Goal: Navigation & Orientation: Find specific page/section

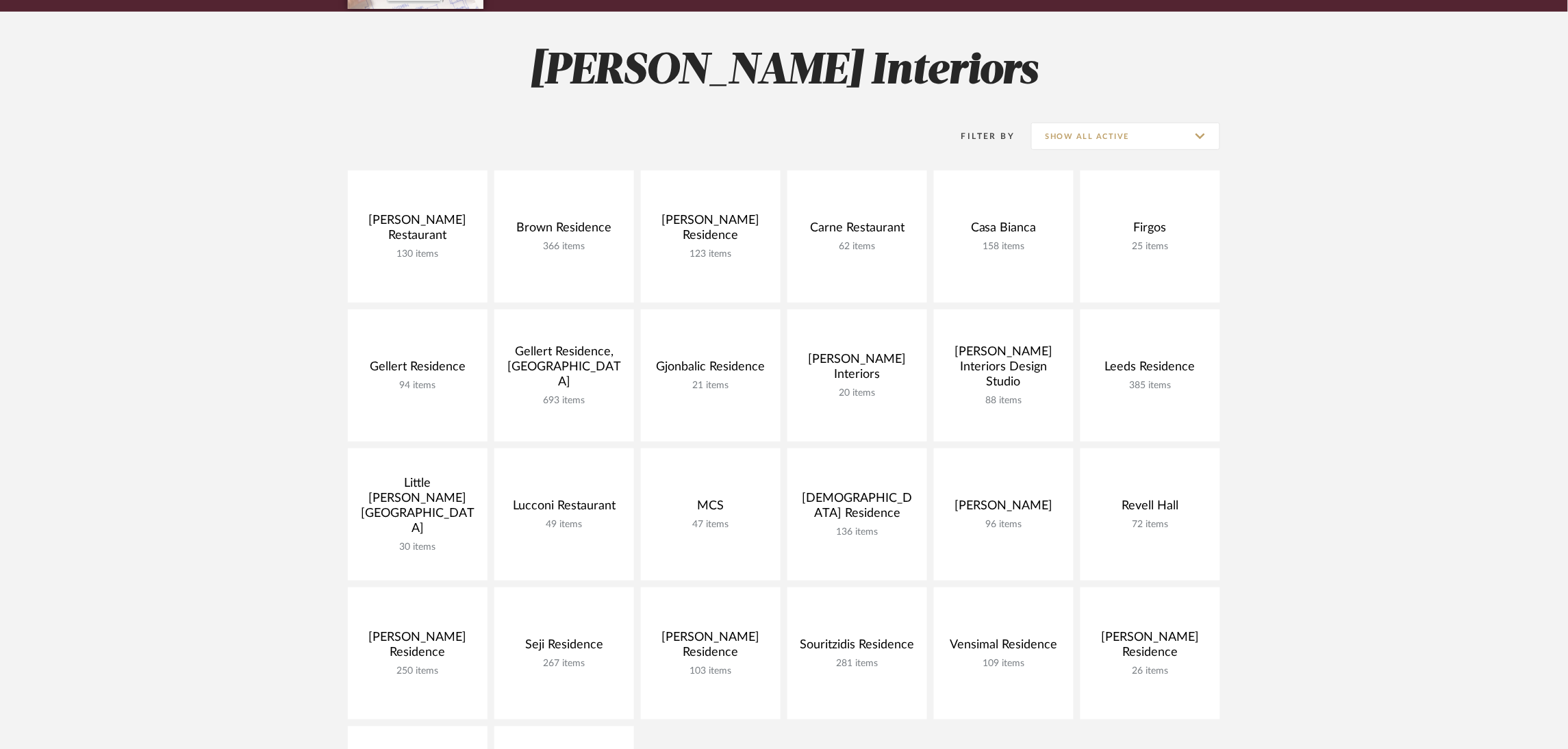
scroll to position [308, 0]
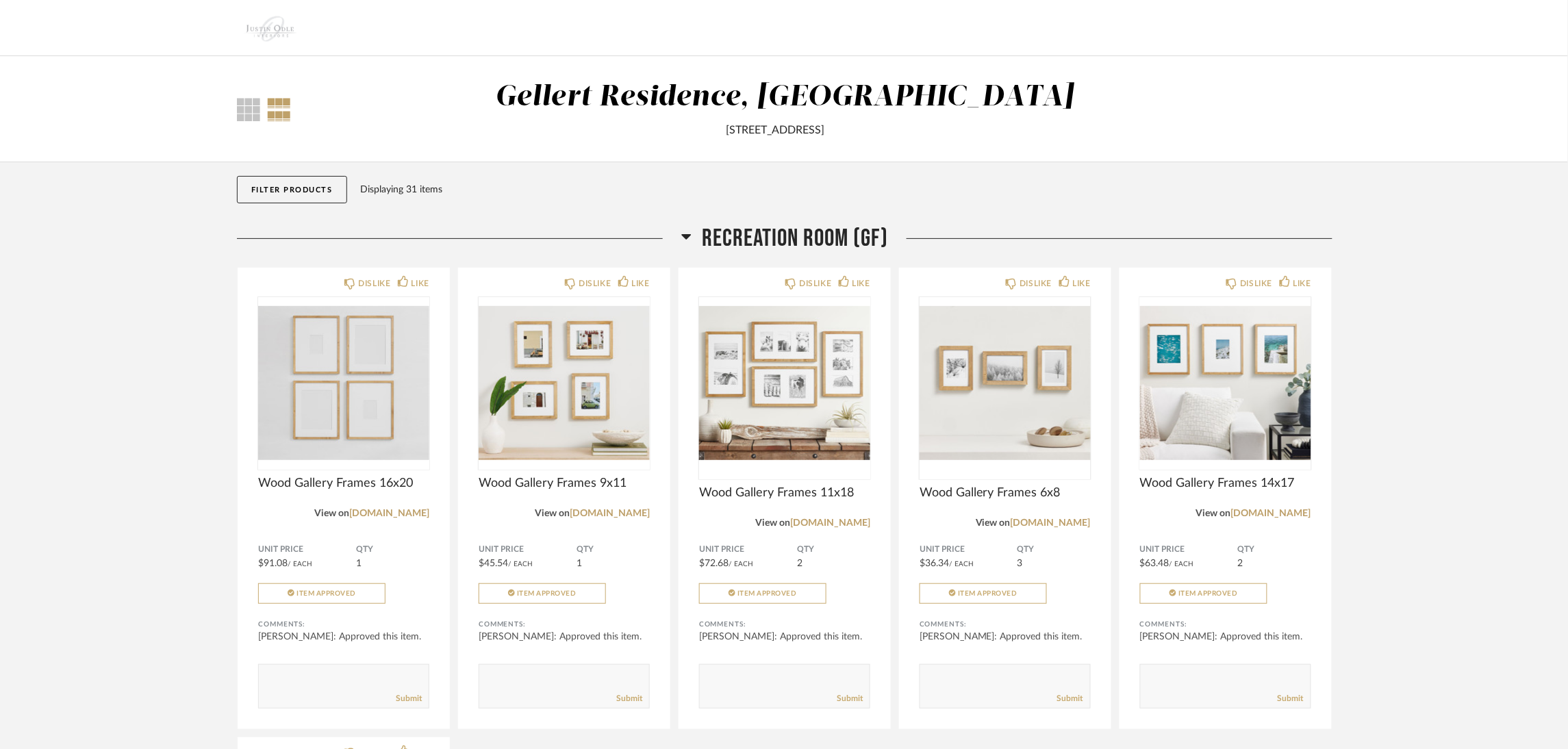
click at [637, 104] on div "Gellert Residence, [GEOGRAPHIC_DATA]" at bounding box center [784, 97] width 579 height 29
click at [290, 17] on img at bounding box center [273, 28] width 71 height 55
click at [270, 28] on img at bounding box center [273, 28] width 71 height 55
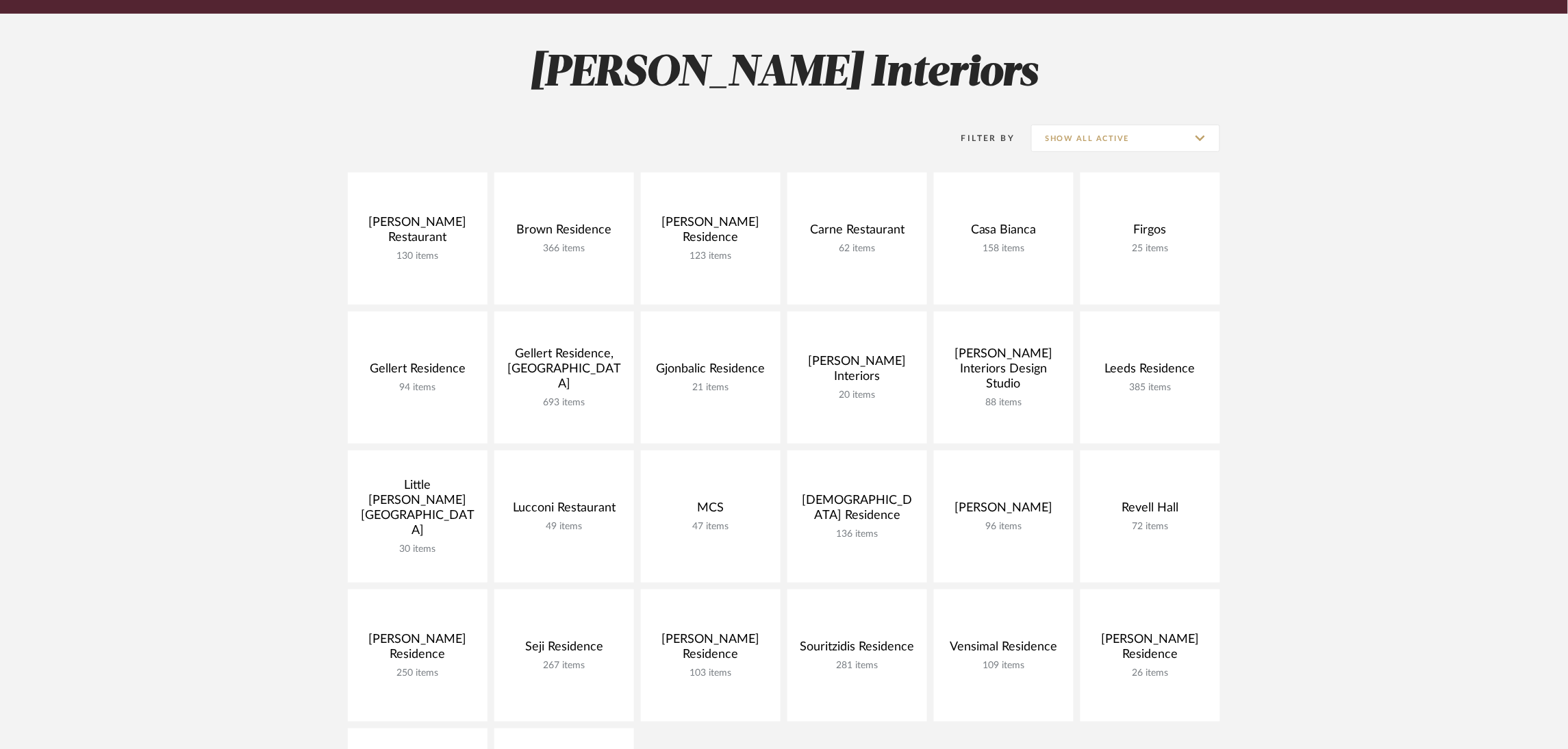
scroll to position [103, 0]
